Goal: Information Seeking & Learning: Learn about a topic

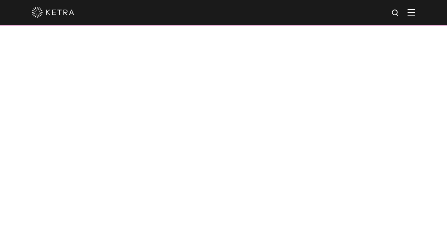
scroll to position [553, 0]
click at [352, 77] on div at bounding box center [224, 106] width 368 height 209
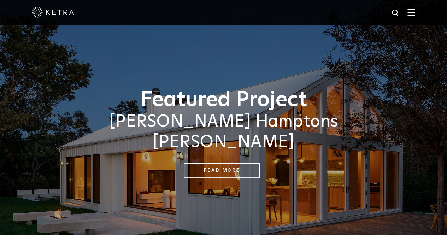
click at [415, 15] on img at bounding box center [411, 12] width 8 height 7
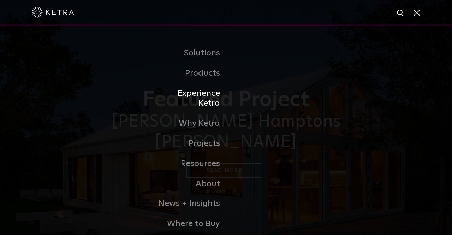
click at [205, 95] on link "Experience Ketra" at bounding box center [190, 98] width 72 height 30
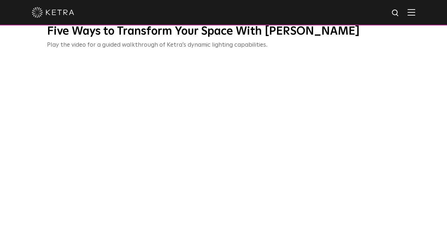
scroll to position [248, 0]
